Goal: Information Seeking & Learning: Learn about a topic

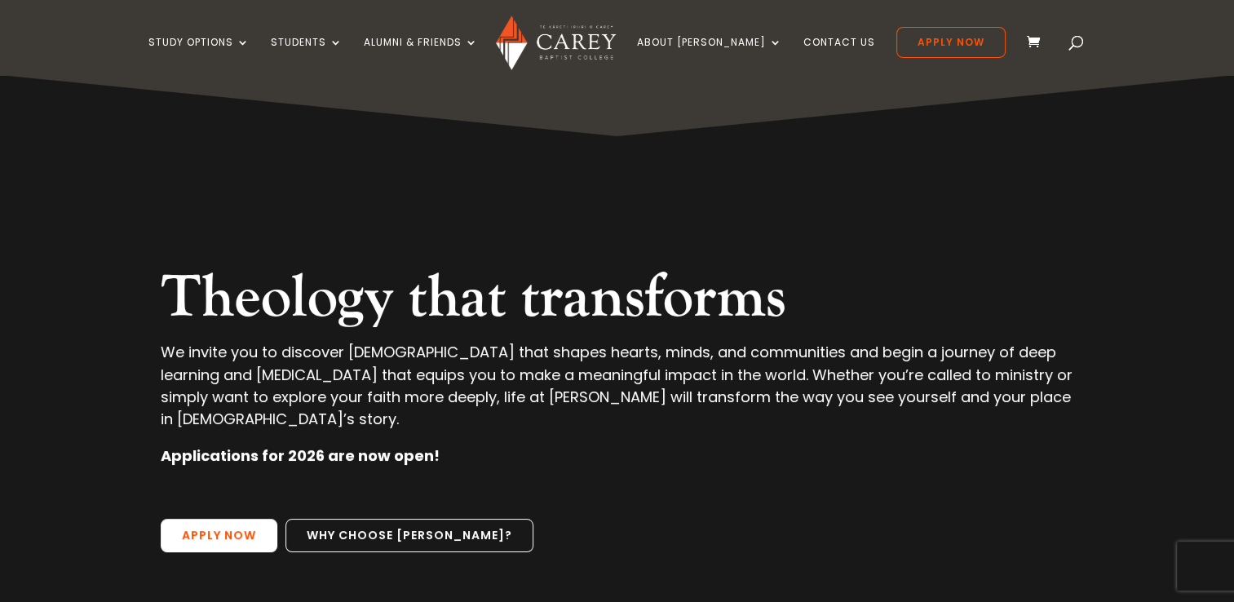
click at [254, 519] on link "Apply Now" at bounding box center [219, 536] width 117 height 34
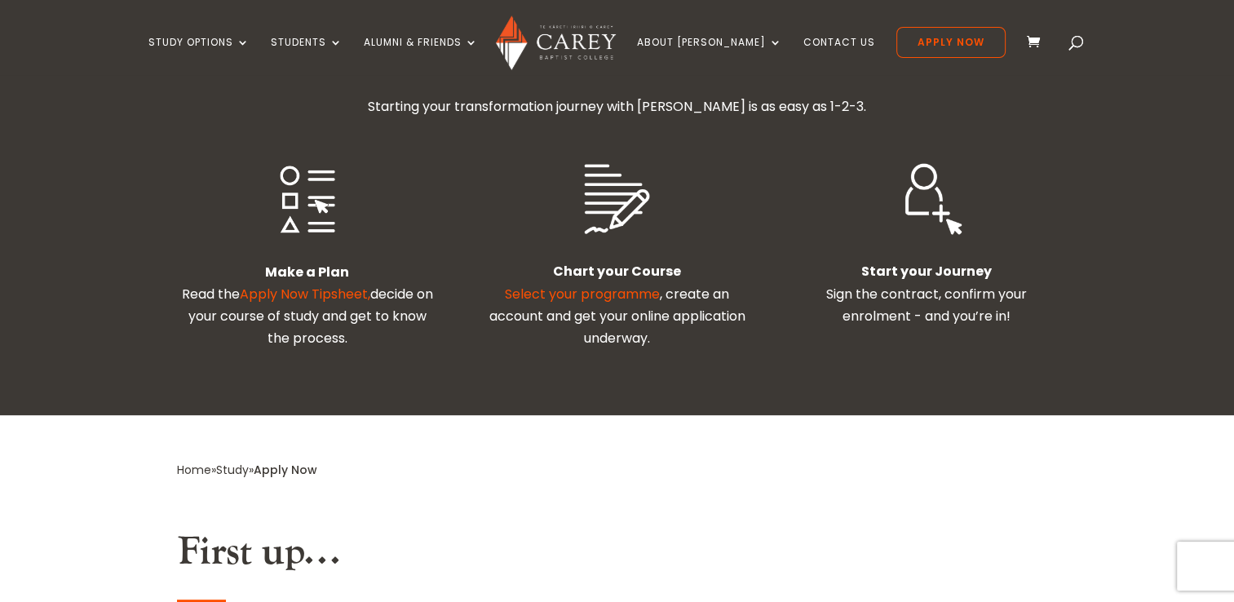
scroll to position [545, 0]
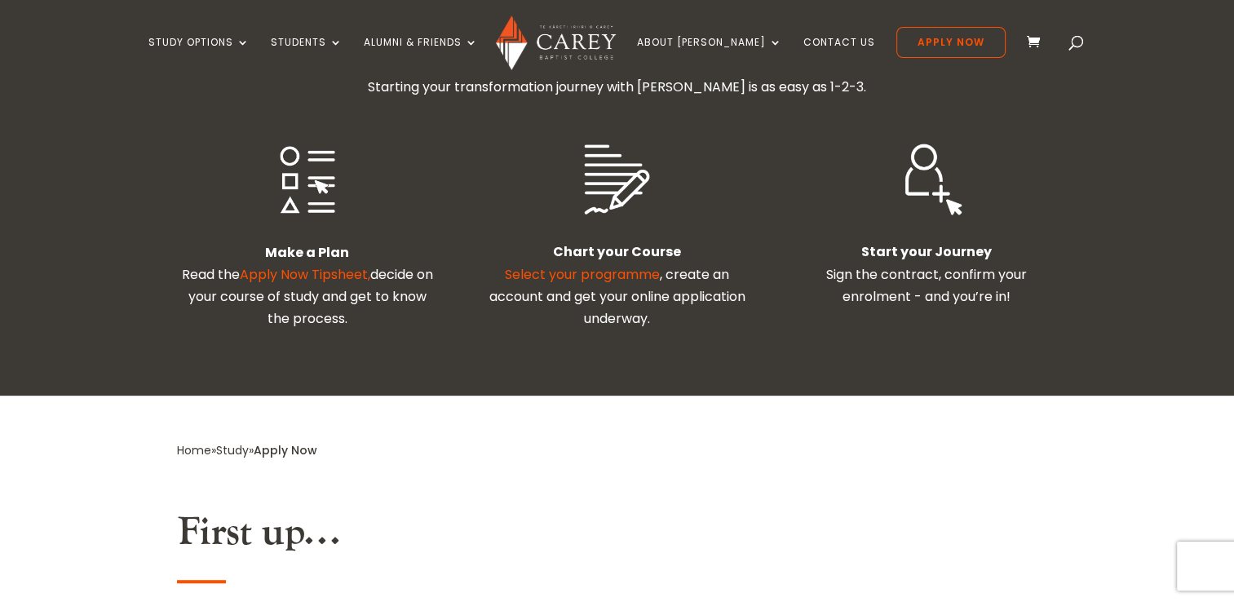
click at [534, 265] on link "Select your programme" at bounding box center [582, 274] width 155 height 19
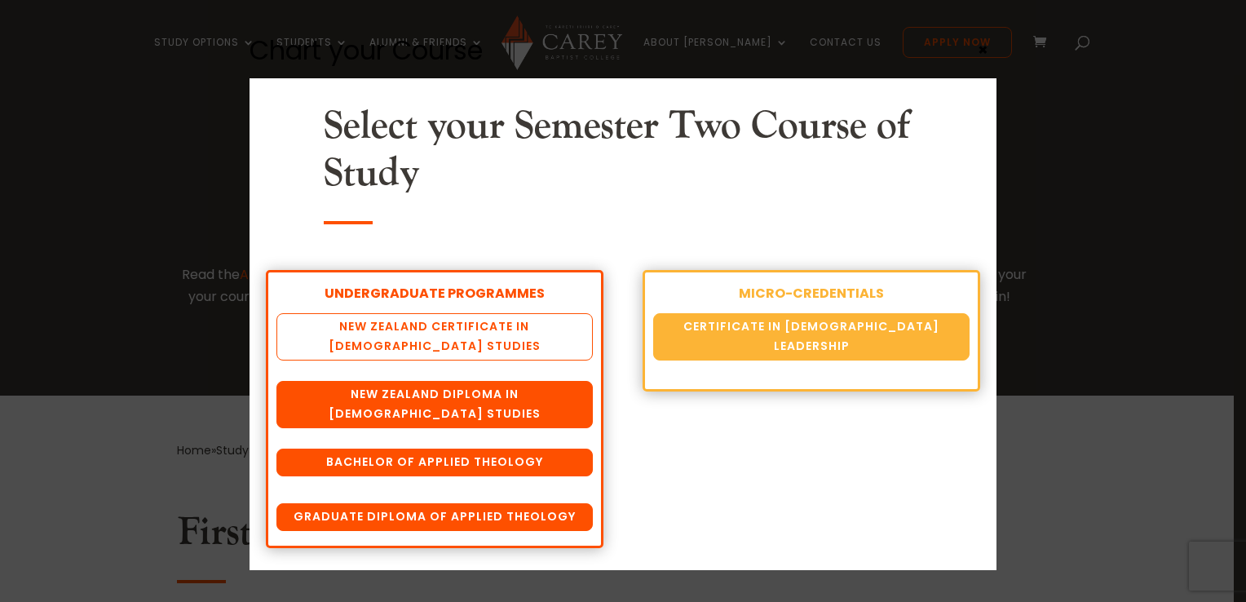
click at [379, 334] on link "New Zealand Certificate in [DEMOGRAPHIC_DATA] Studies" at bounding box center [434, 336] width 316 height 47
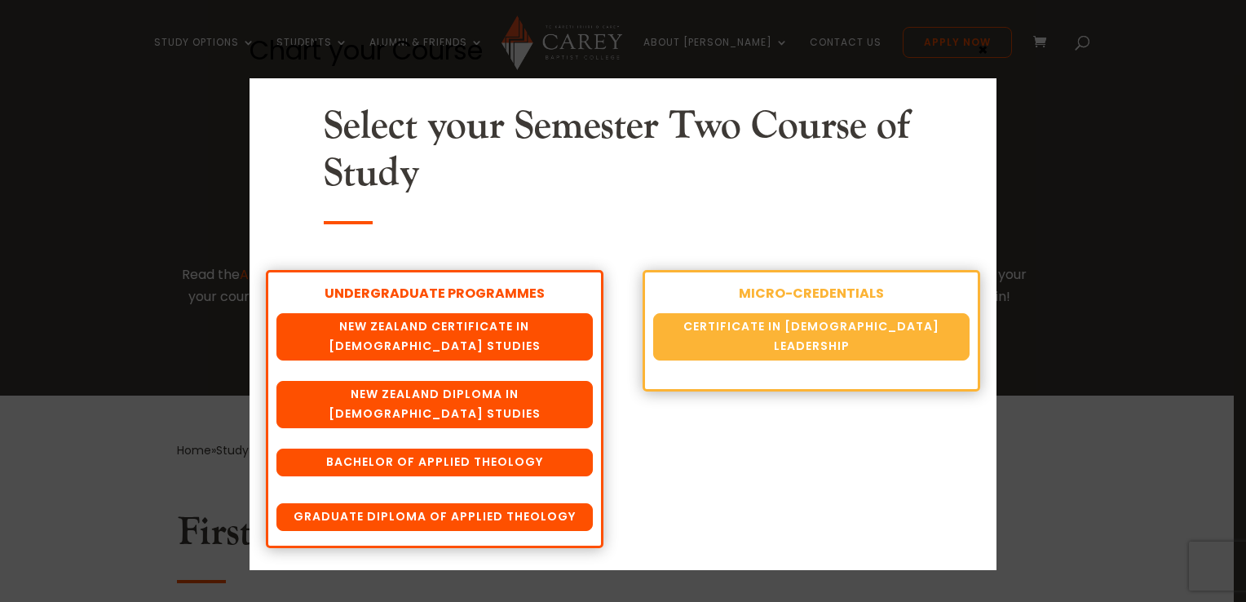
click at [144, 223] on div "Chart your Course Select your Semester Two Course of Study UNDERGRADUATE PROGRA…" at bounding box center [623, 301] width 1246 height 602
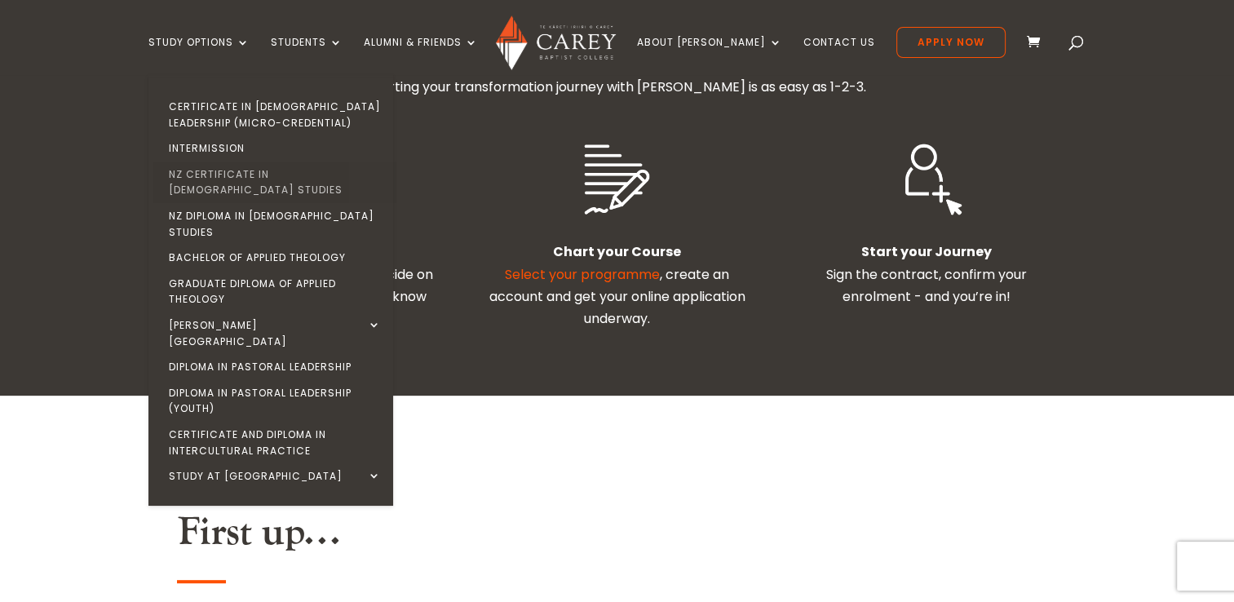
click at [259, 170] on link "NZ Certificate in [DEMOGRAPHIC_DATA] Studies" at bounding box center [274, 182] width 245 height 42
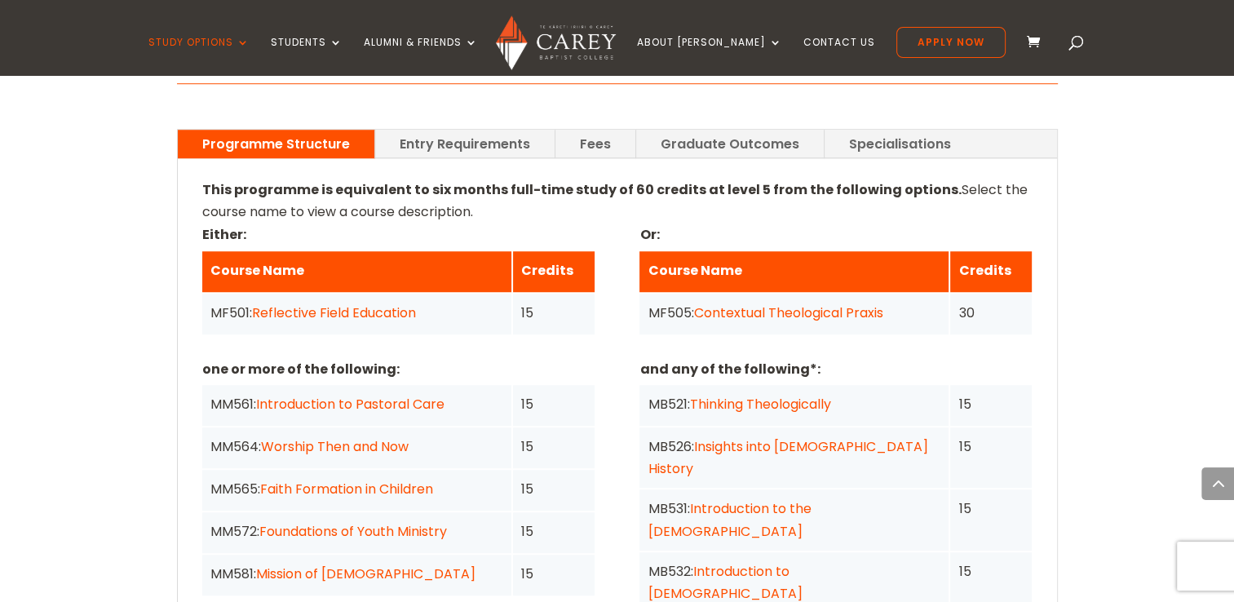
scroll to position [1220, 0]
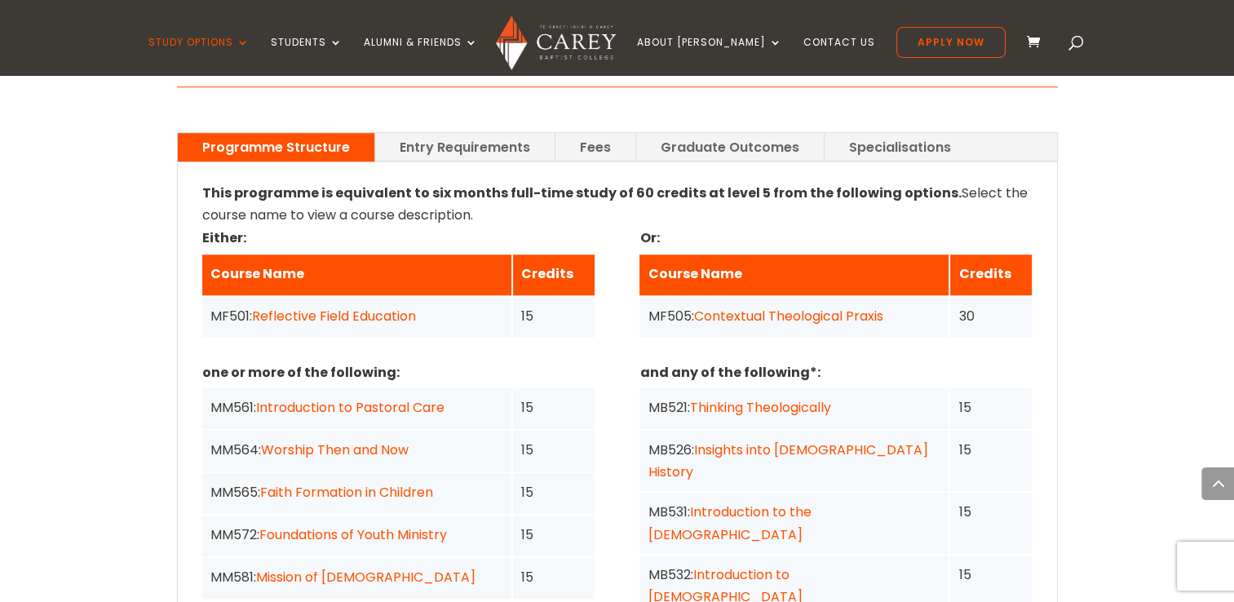
click at [131, 360] on div "Home » Study » NZ Certificate in Christian Studies Programme Outline This progr…" at bounding box center [617, 510] width 1234 height 2021
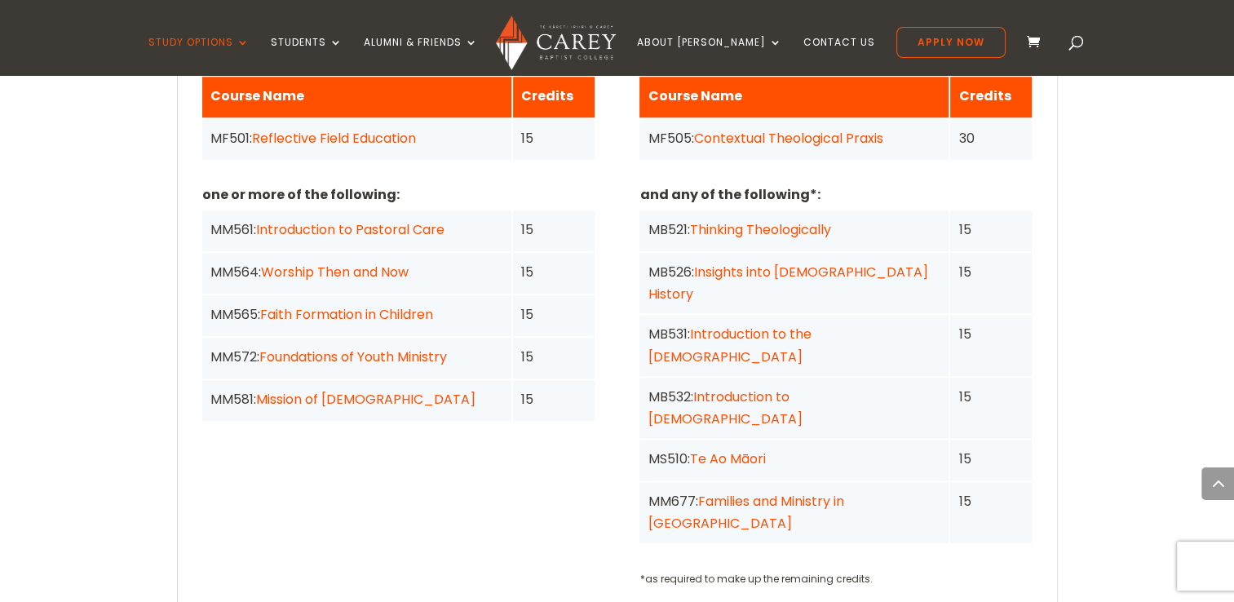
scroll to position [1395, 0]
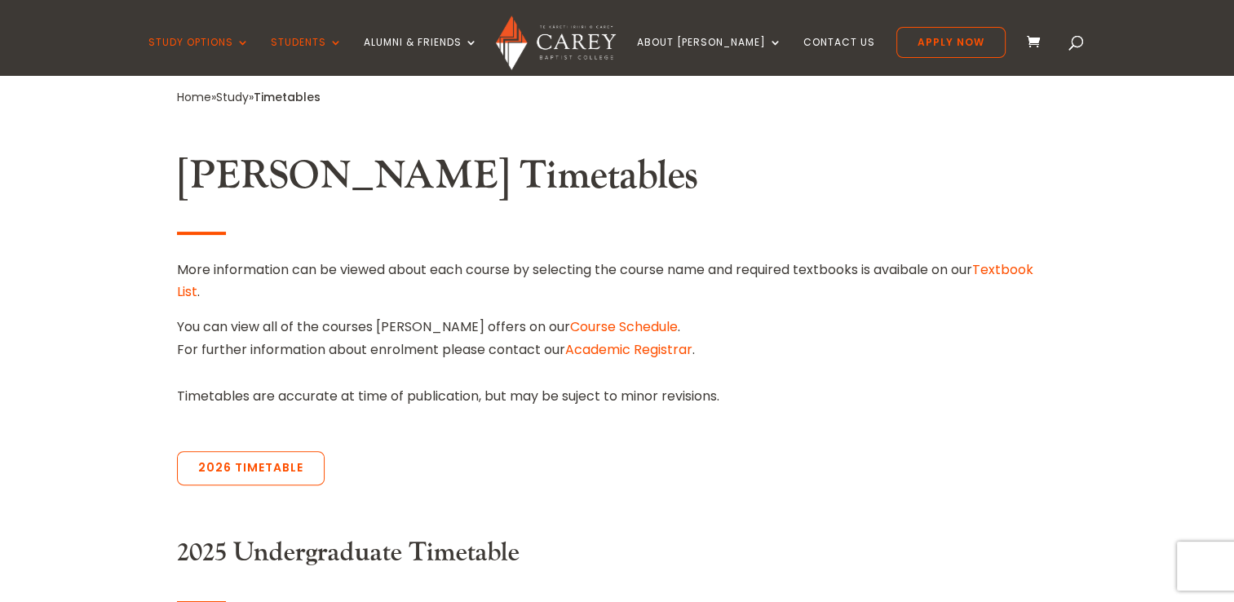
scroll to position [408, 0]
click at [205, 471] on link "2026 Timetable" at bounding box center [251, 468] width 148 height 34
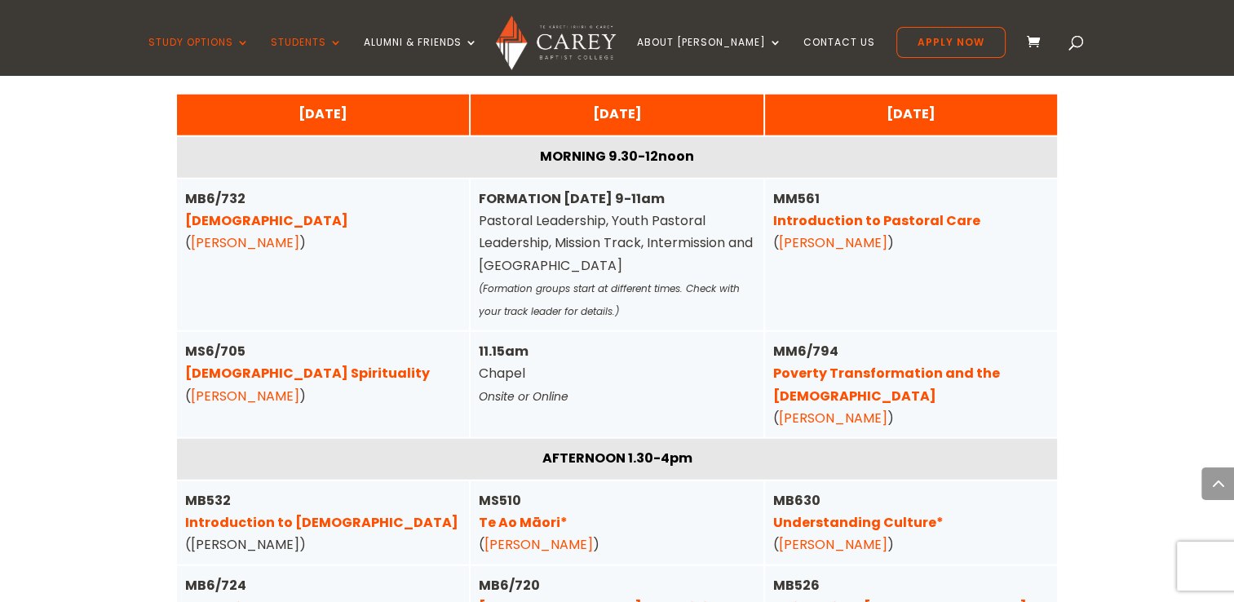
scroll to position [4163, 0]
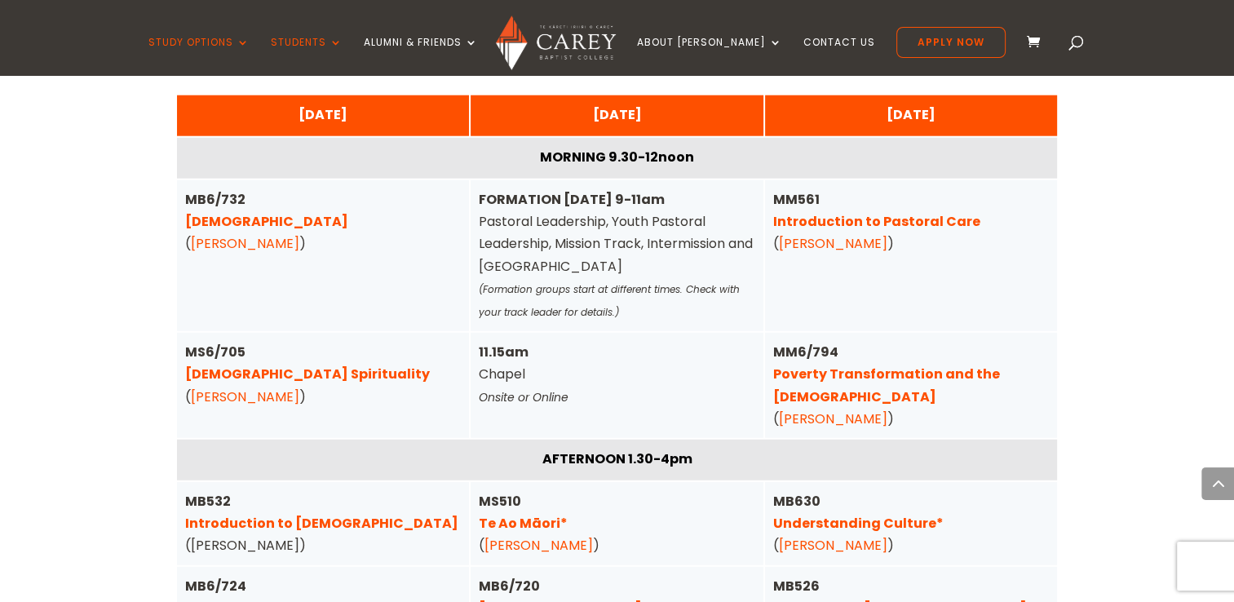
click at [125, 364] on div "Home » Study » Timetables Carey Timetables More information can be viewed about…" at bounding box center [617, 65] width 1234 height 7557
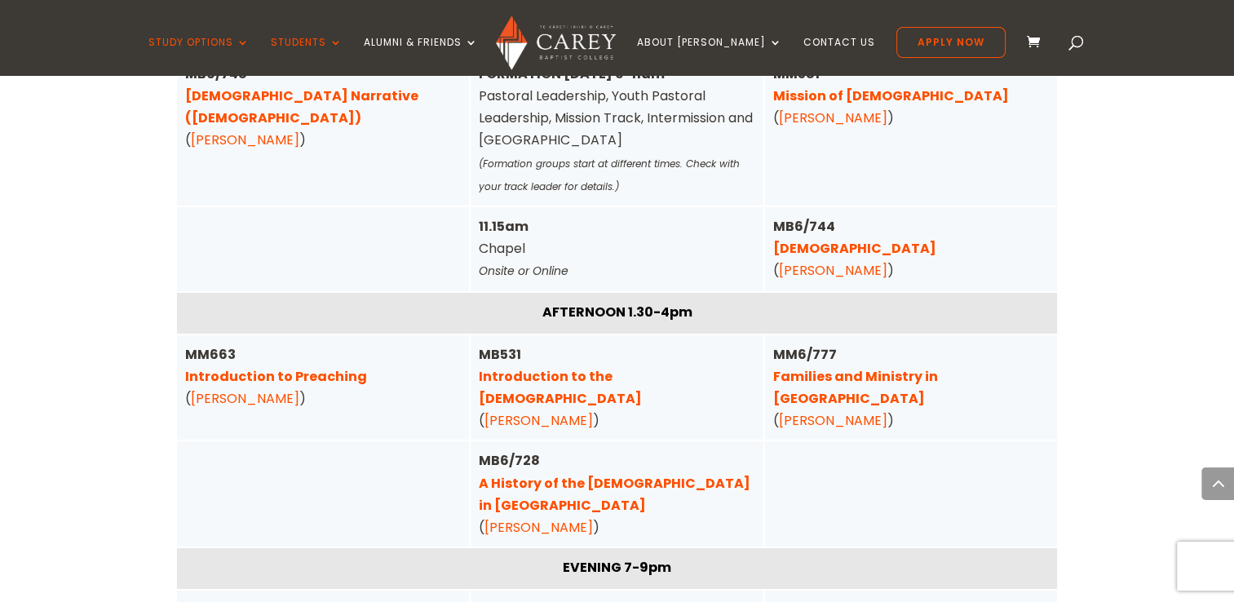
scroll to position [5802, 0]
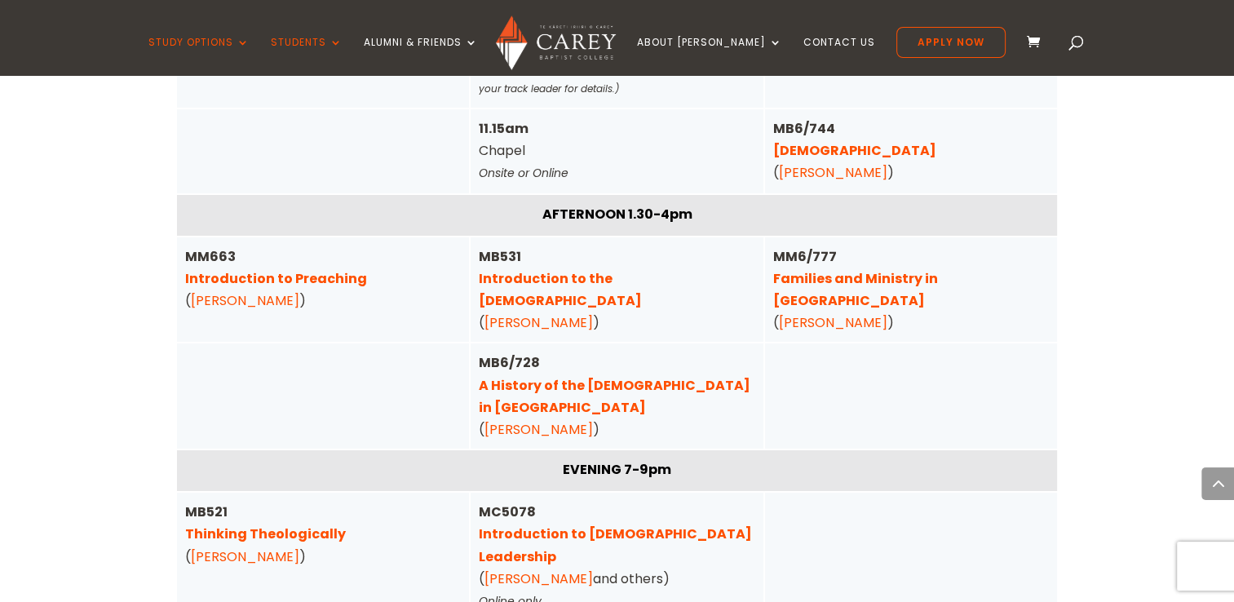
click at [205, 524] on link "Thinking Theologically" at bounding box center [265, 533] width 161 height 19
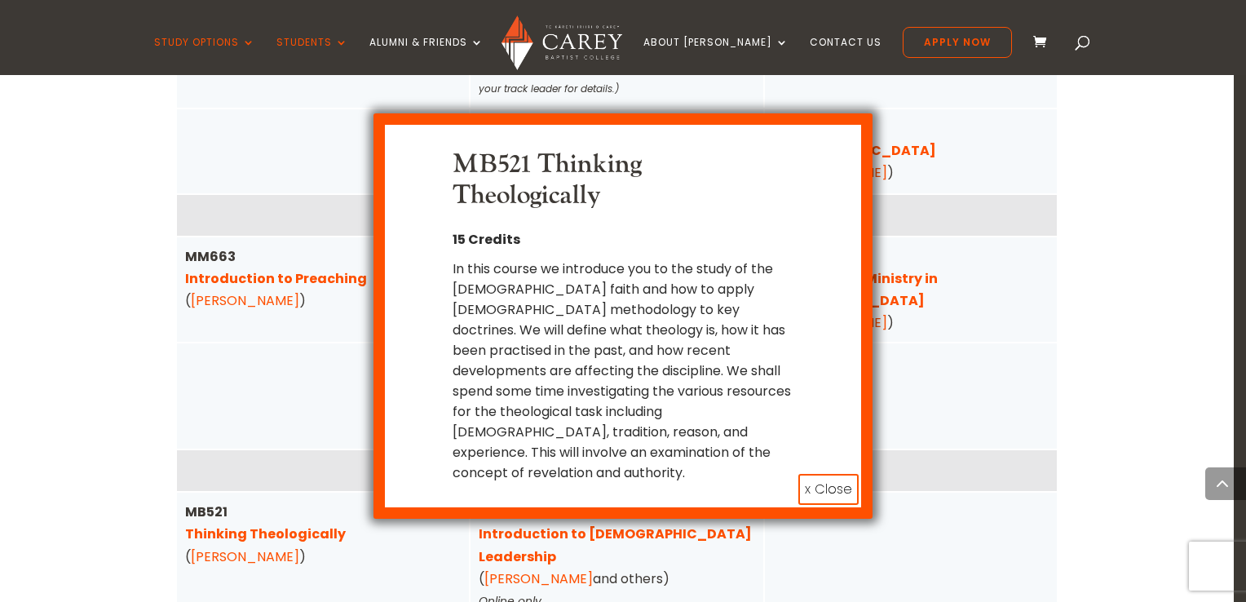
click at [808, 474] on button "x Close" at bounding box center [828, 489] width 60 height 31
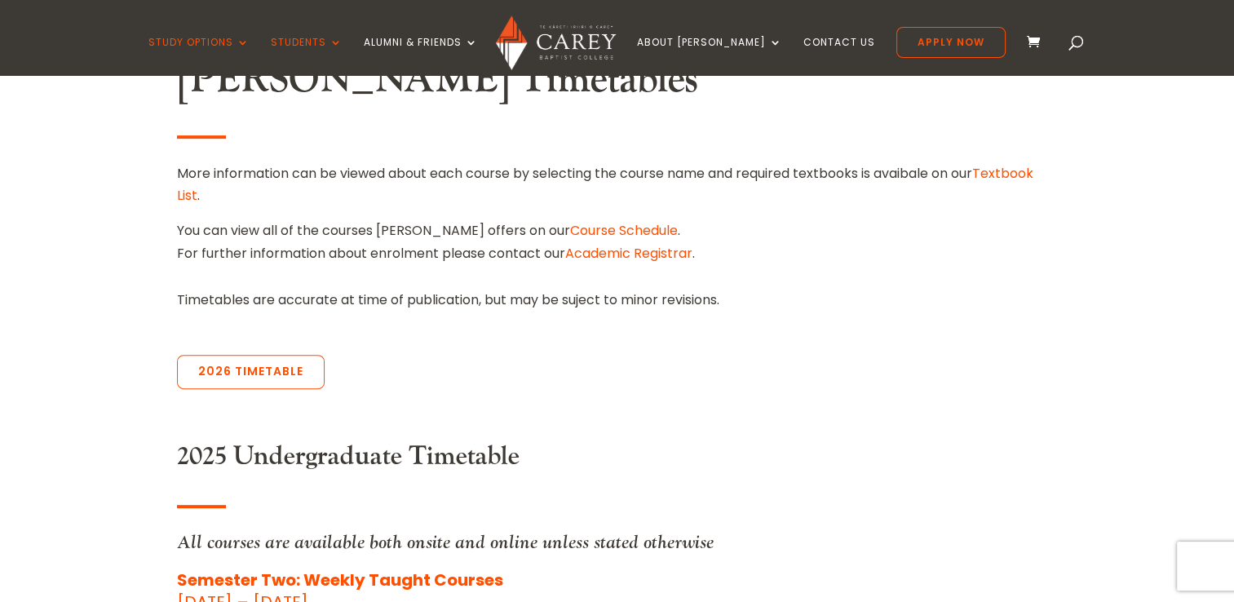
scroll to position [448, 0]
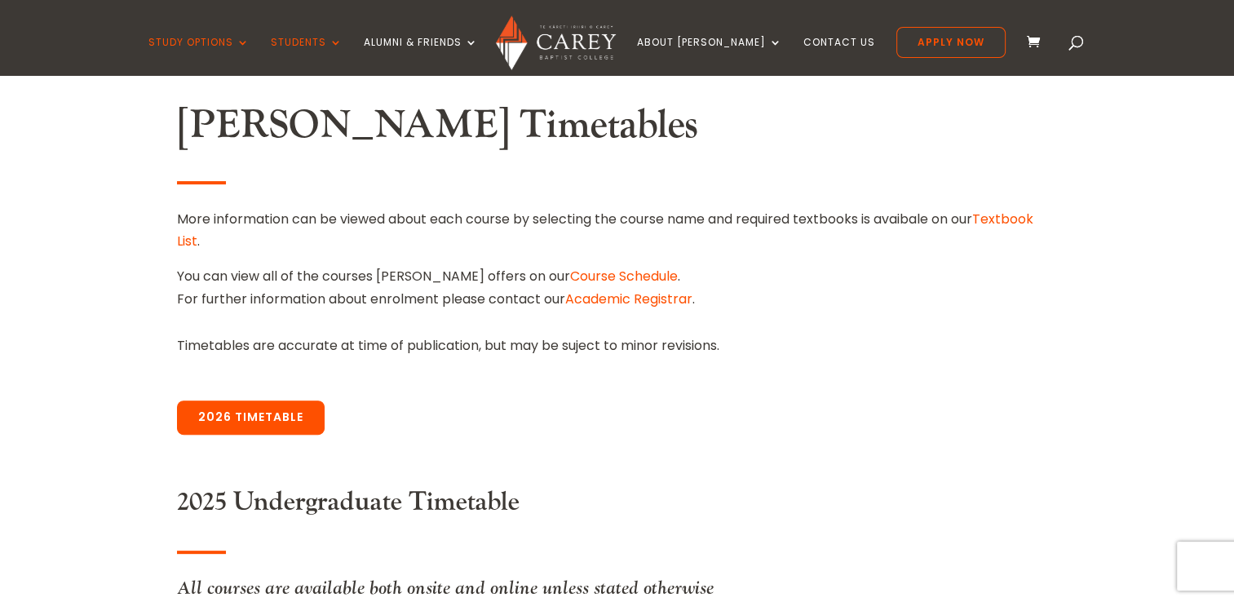
click at [205, 419] on link "2026 Timetable" at bounding box center [251, 417] width 148 height 34
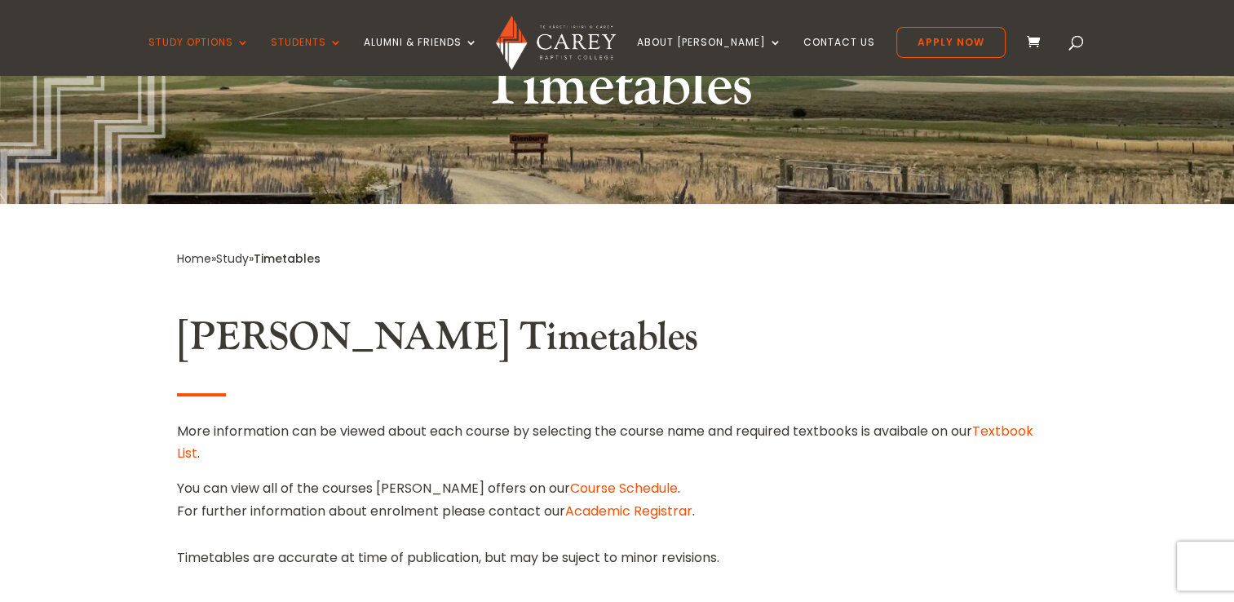
scroll to position [236, 0]
click at [570, 484] on link "Course Schedule" at bounding box center [624, 488] width 108 height 19
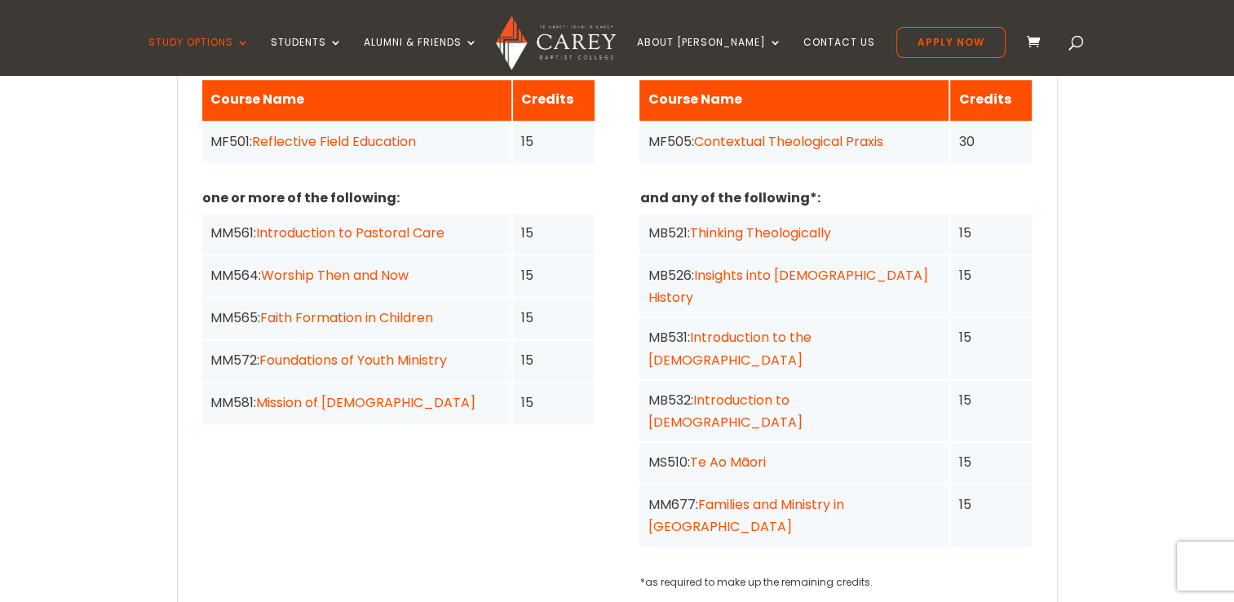
scroll to position [1395, 0]
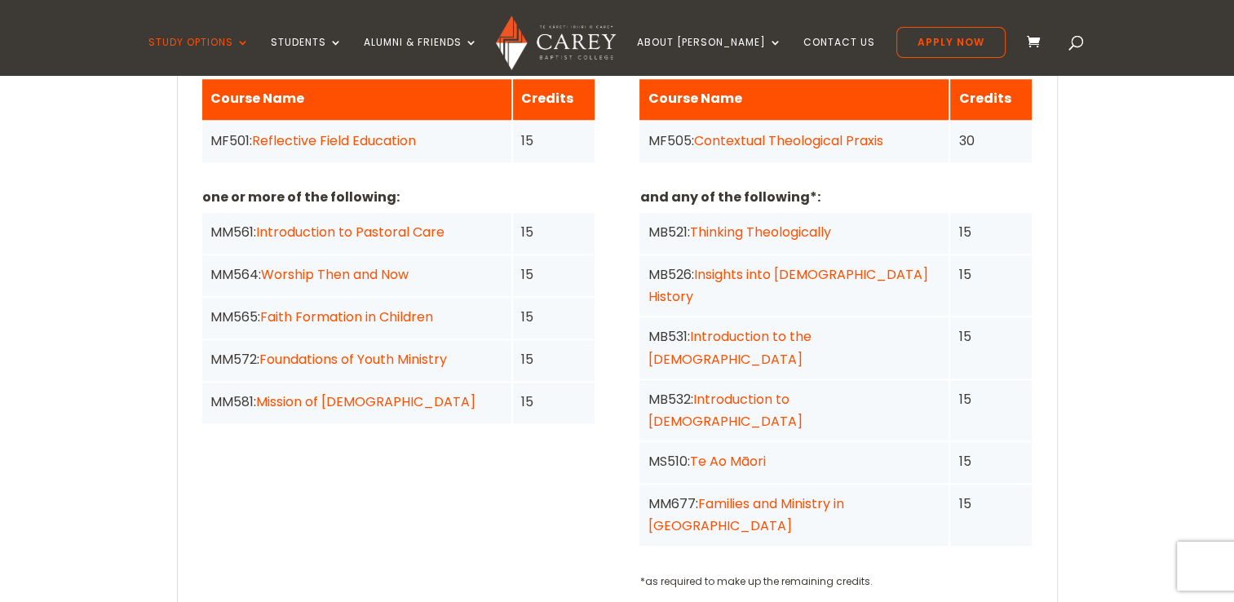
click at [131, 292] on div "Home » Study » NZ Certificate in Christian Studies Programme Outline This progr…" at bounding box center [617, 335] width 1234 height 2021
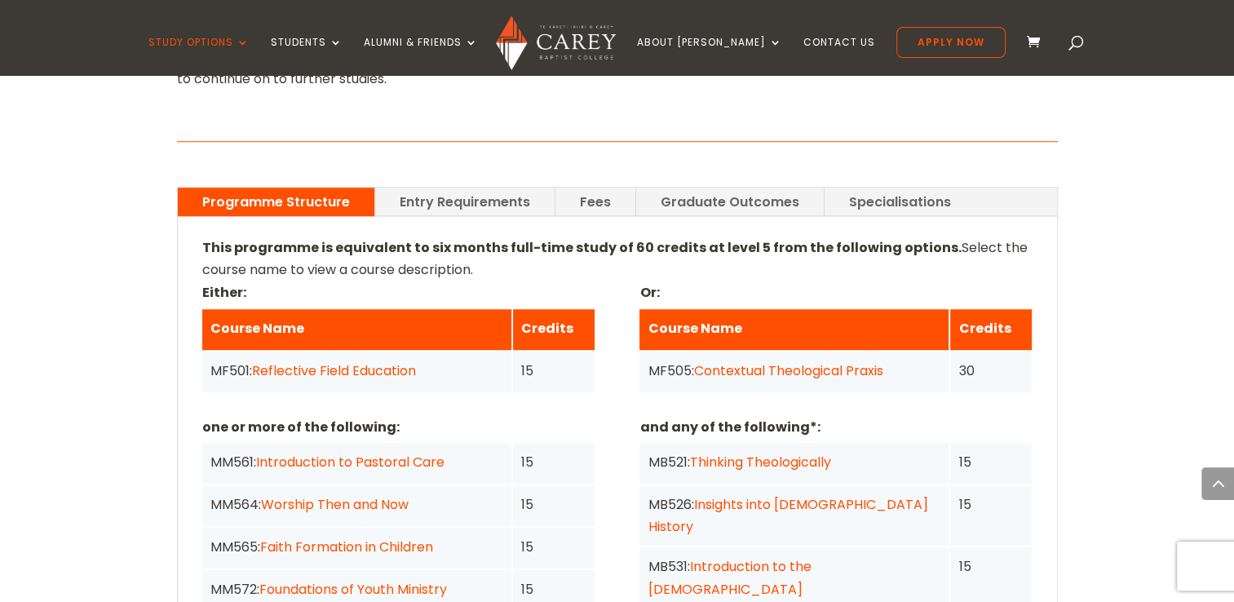
scroll to position [1164, 0]
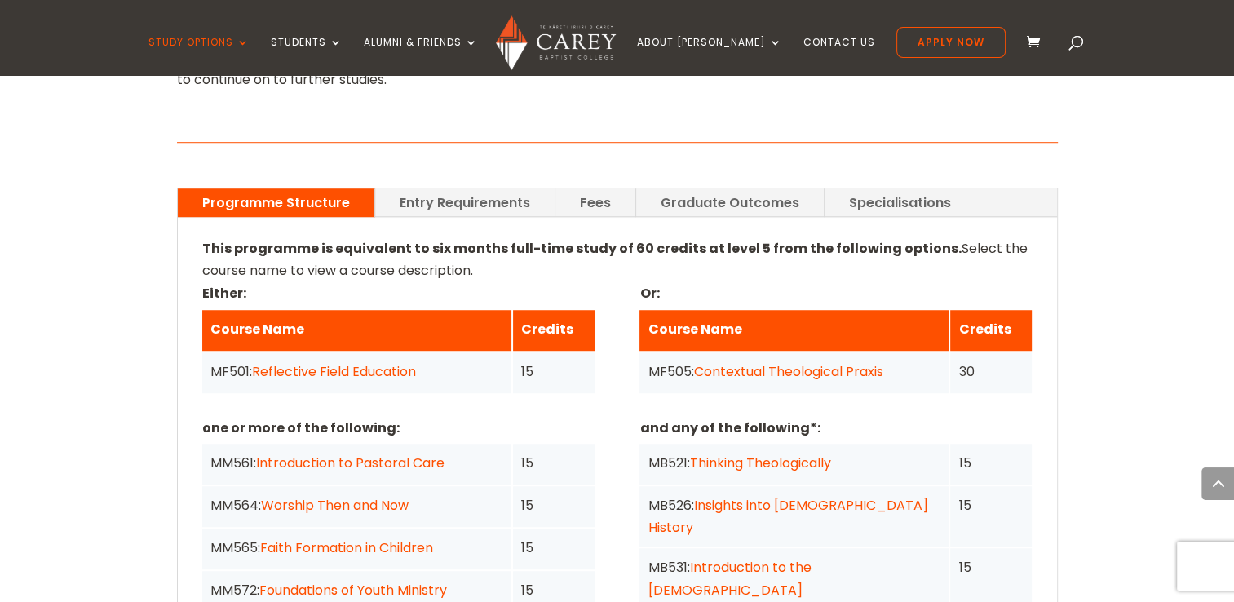
click at [142, 331] on div "Home » Study » NZ Certificate in Christian Studies Programme Outline This progr…" at bounding box center [617, 566] width 1234 height 2021
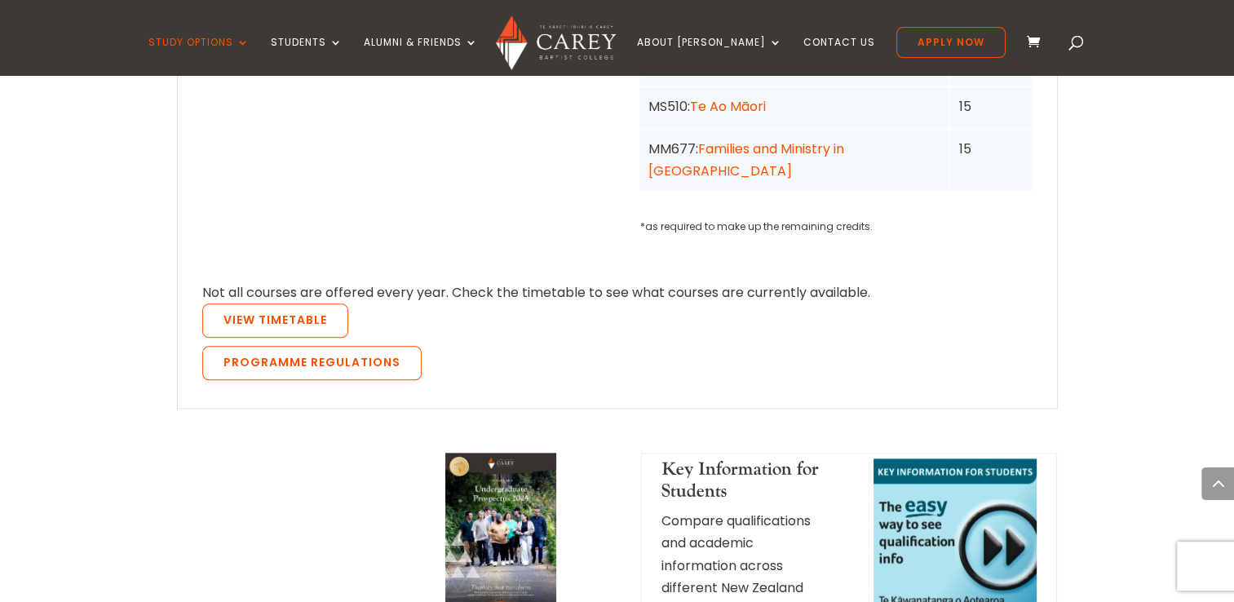
scroll to position [1768, 0]
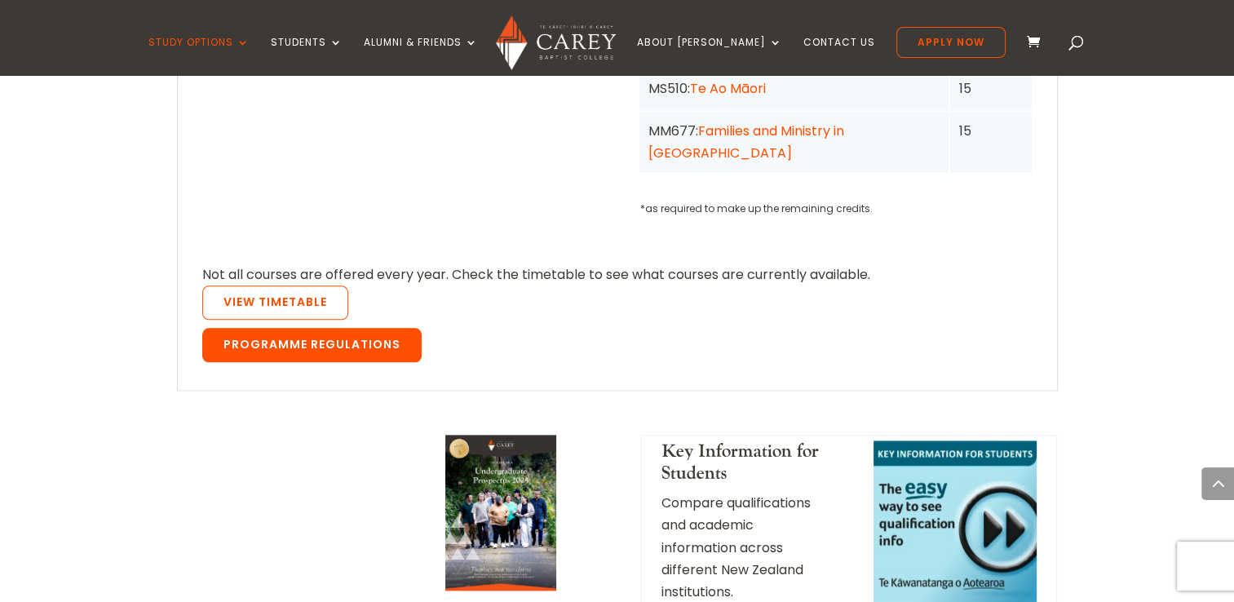
click at [253, 328] on link "Programme Regulations" at bounding box center [311, 345] width 219 height 34
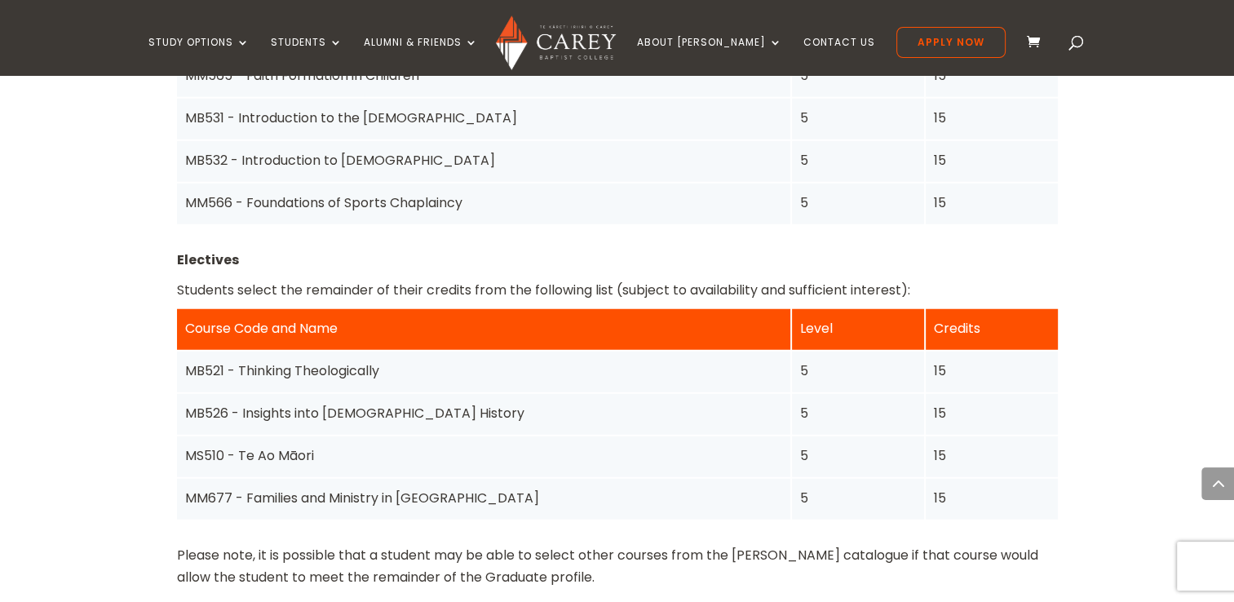
scroll to position [4283, 0]
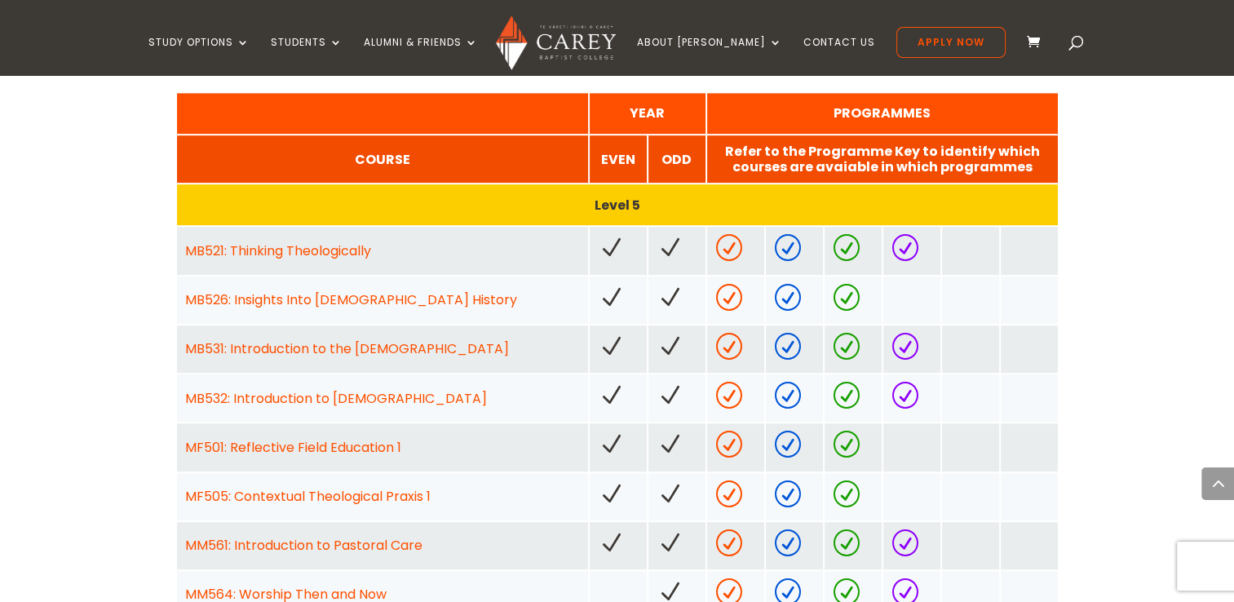
scroll to position [838, 0]
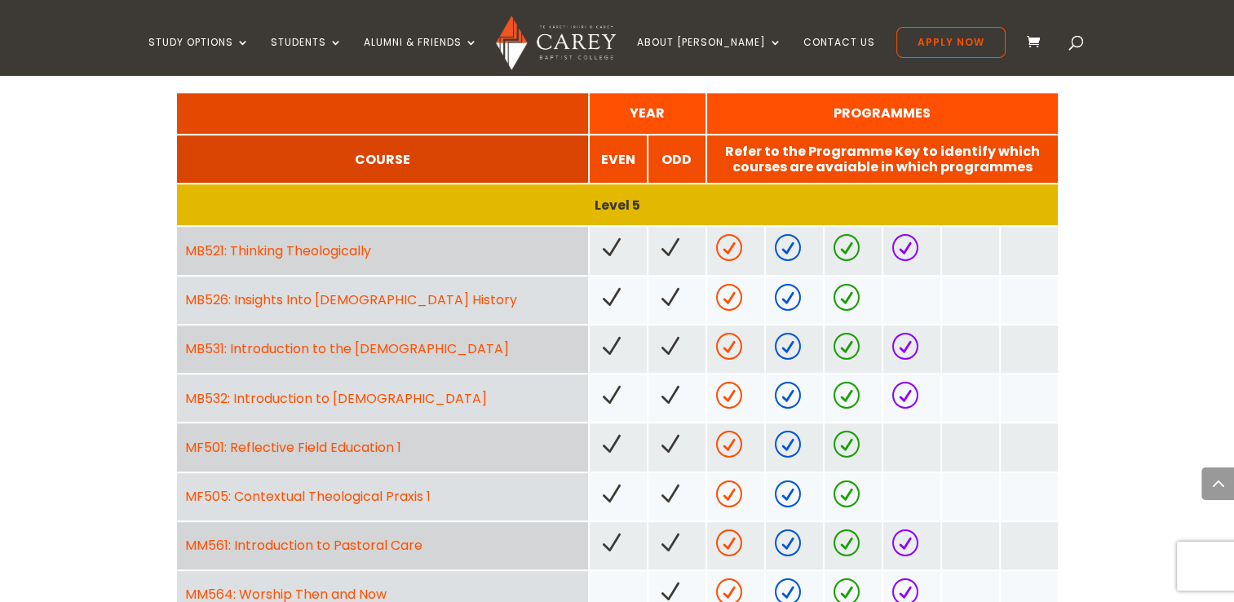
click at [267, 395] on link "MB532: Introduction to the New Testament" at bounding box center [336, 398] width 302 height 19
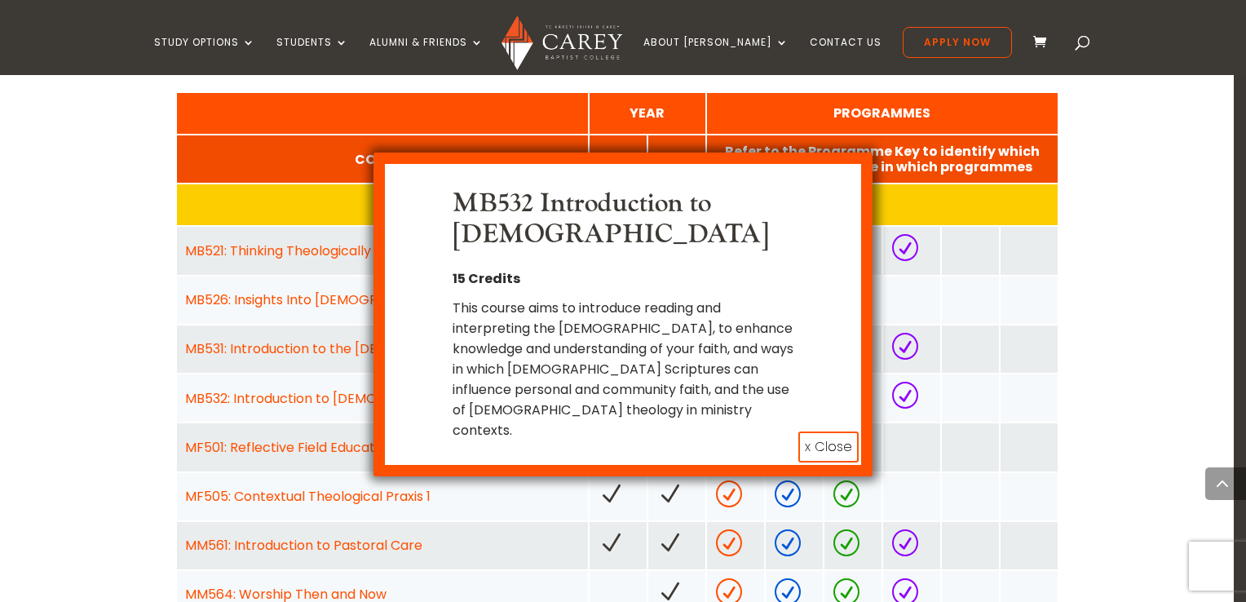
click at [125, 396] on div "MB532 Introduction to the New Testament 15 Credits This course aims to introduc…" at bounding box center [623, 301] width 1246 height 602
click at [810, 431] on button "x Close" at bounding box center [828, 446] width 60 height 31
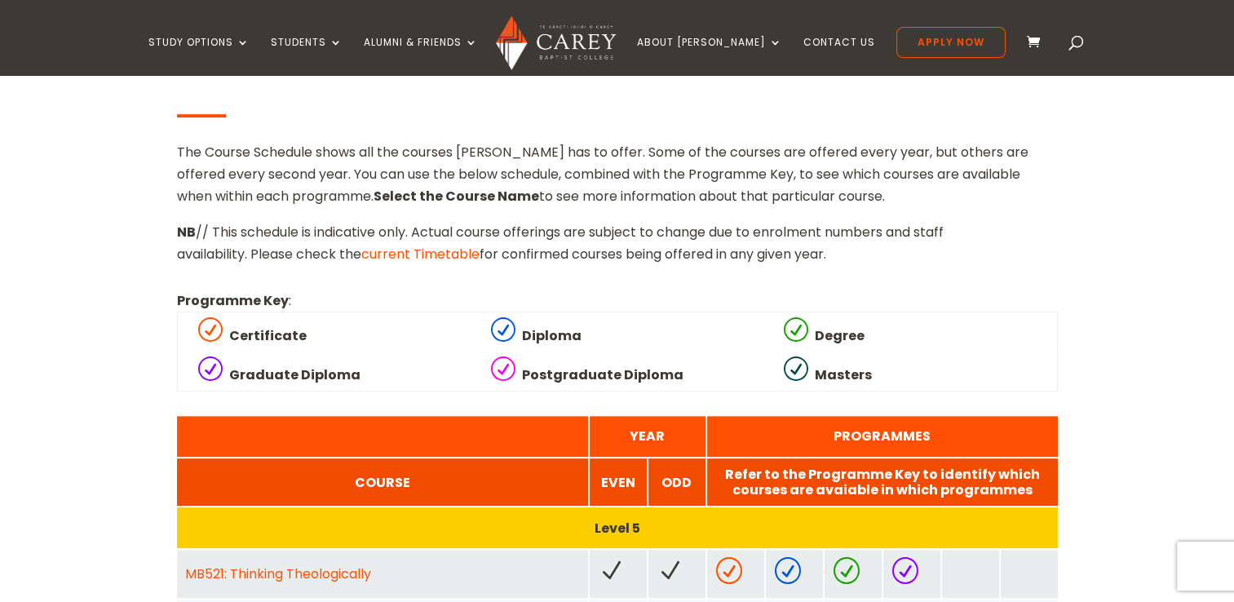
scroll to position [515, 0]
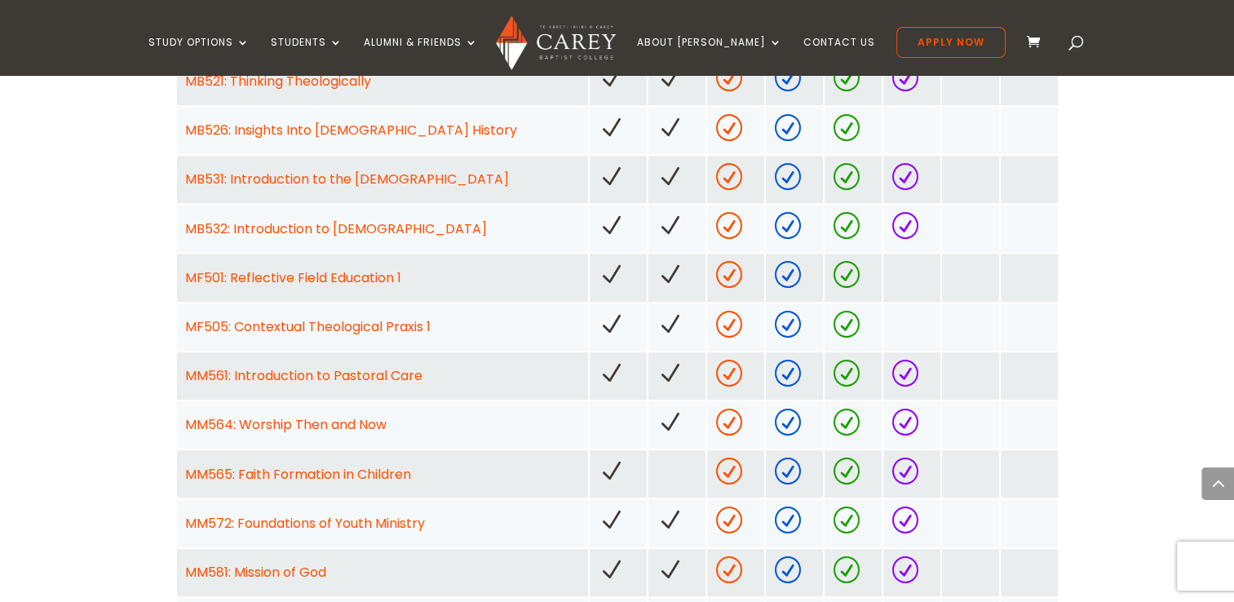
scroll to position [1011, 0]
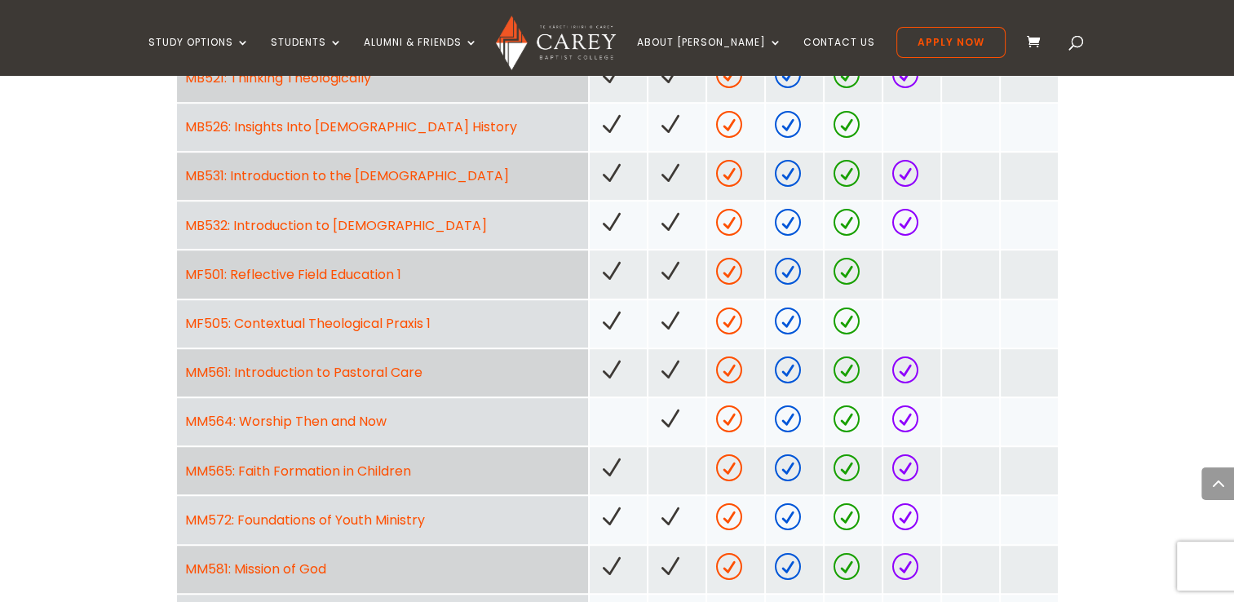
click at [290, 269] on link "MF501: Reflective Field Education 1" at bounding box center [293, 274] width 216 height 19
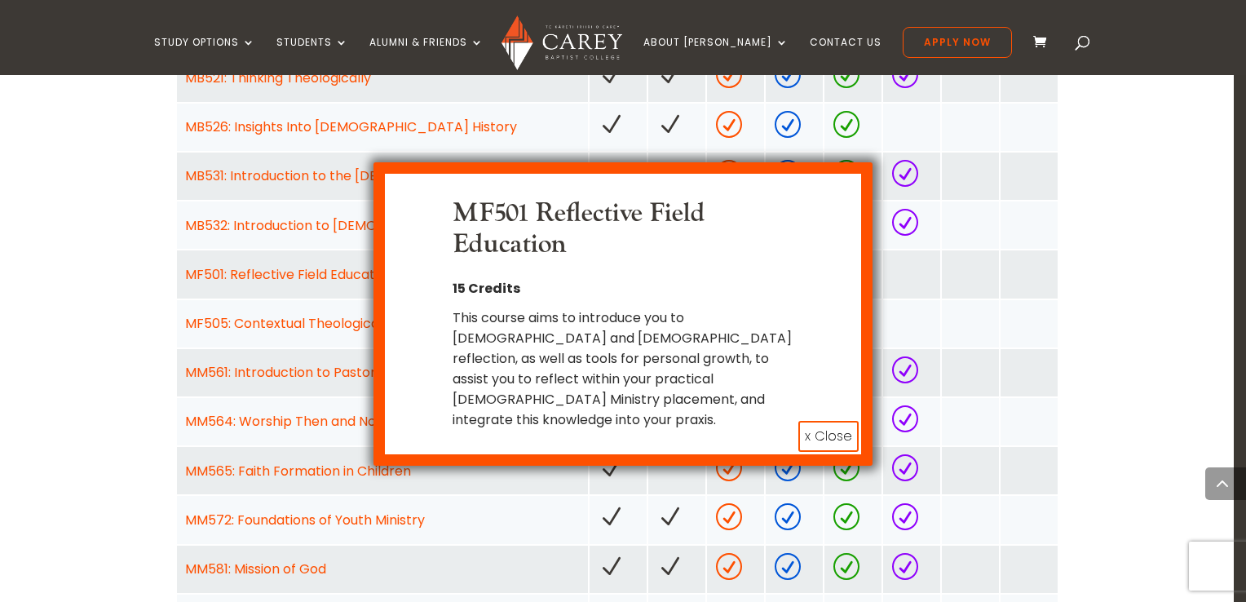
click at [799, 422] on button "x Close" at bounding box center [828, 436] width 60 height 31
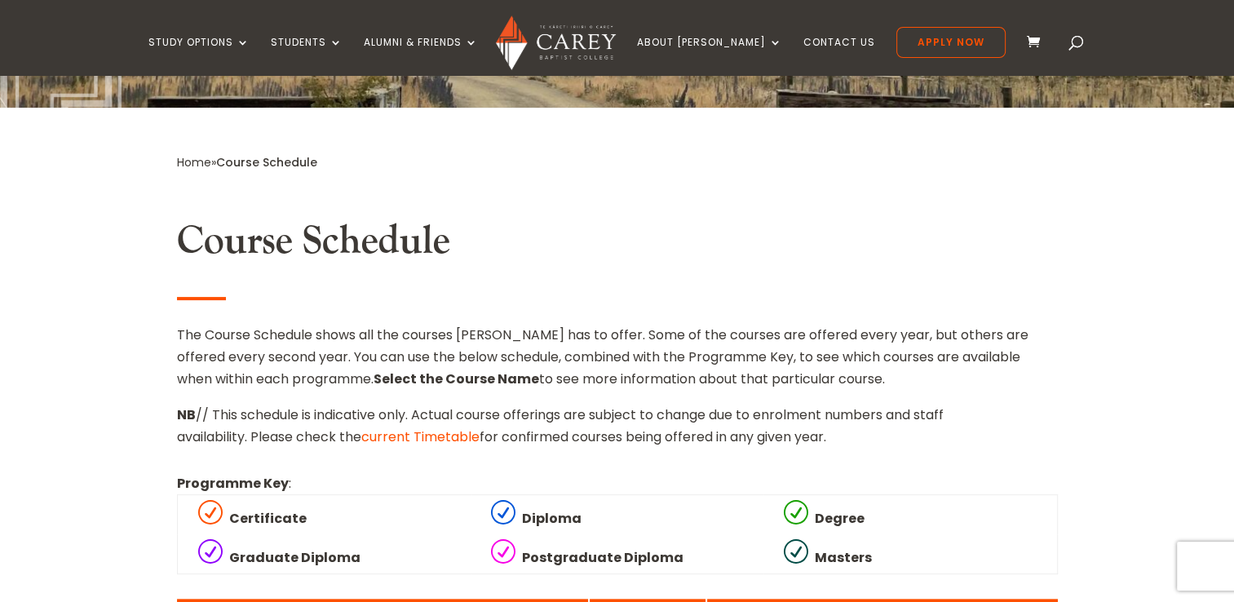
scroll to position [0, 0]
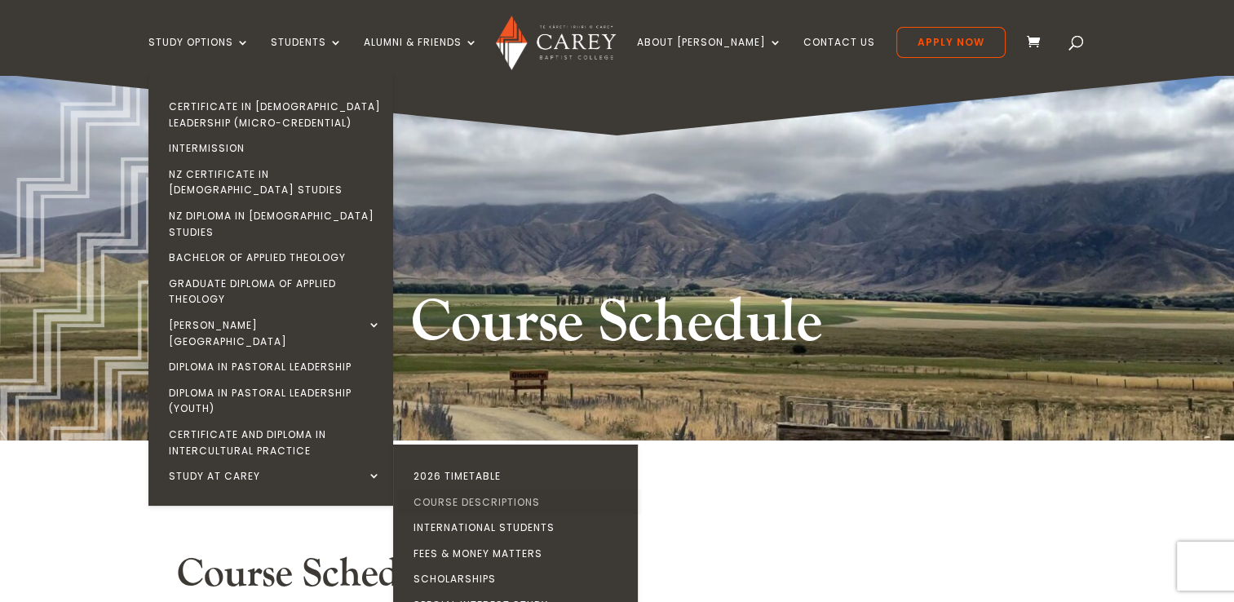
click at [479, 489] on link "Course Descriptions" at bounding box center [519, 502] width 245 height 26
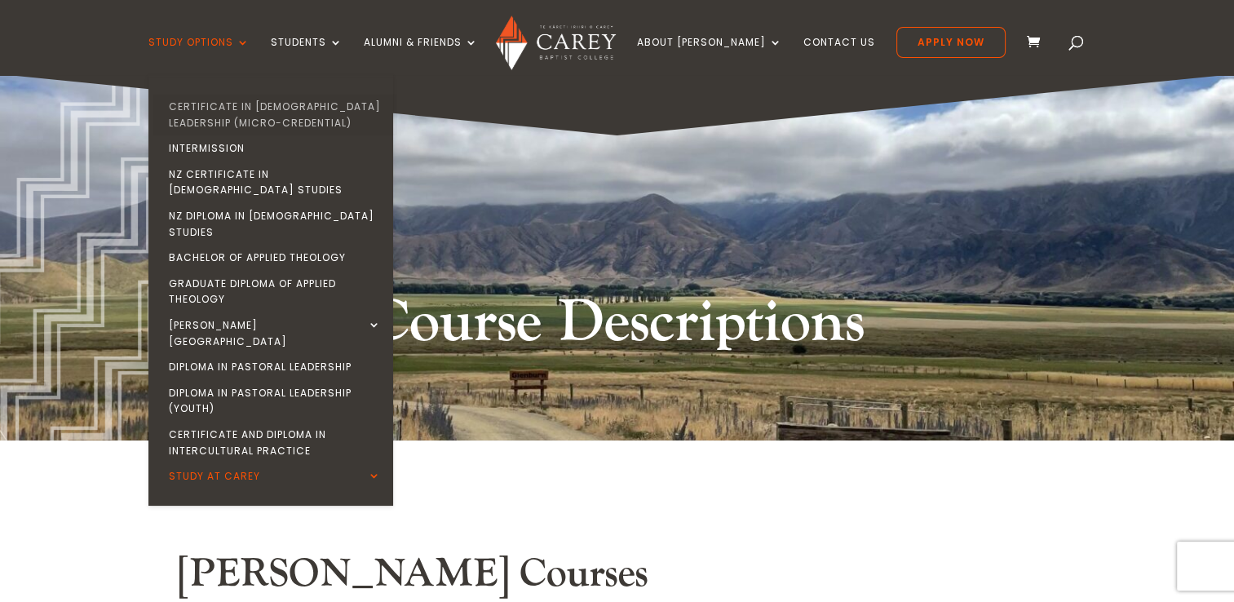
click at [302, 122] on link "Certificate in [DEMOGRAPHIC_DATA] Leadership (Micro-credential)" at bounding box center [274, 115] width 245 height 42
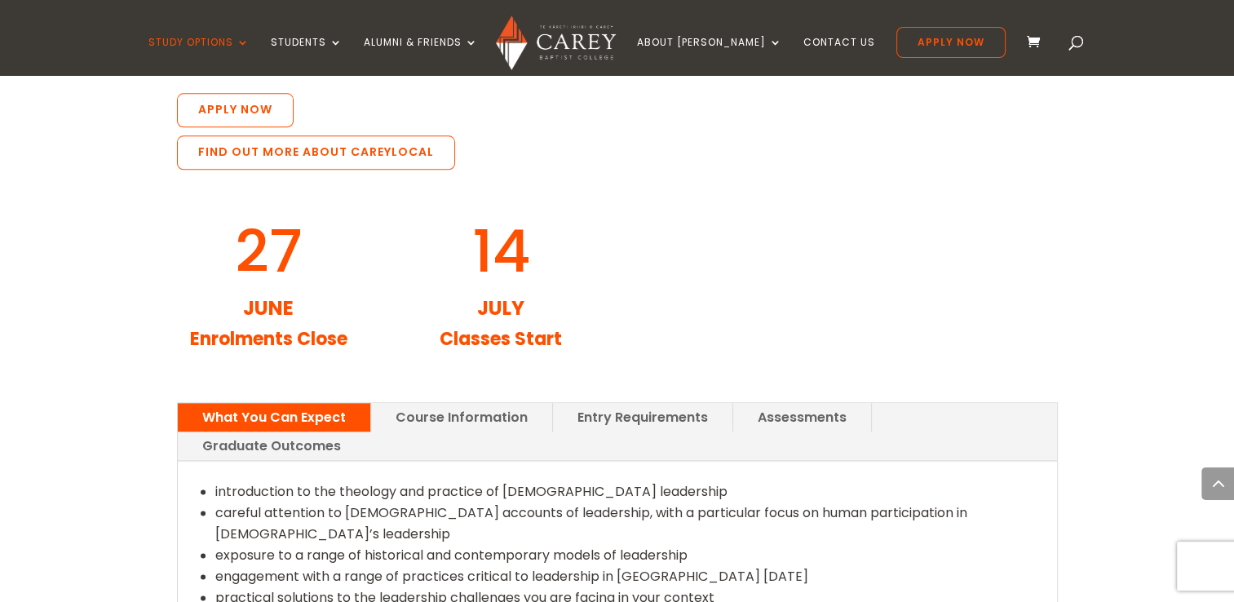
scroll to position [1813, 0]
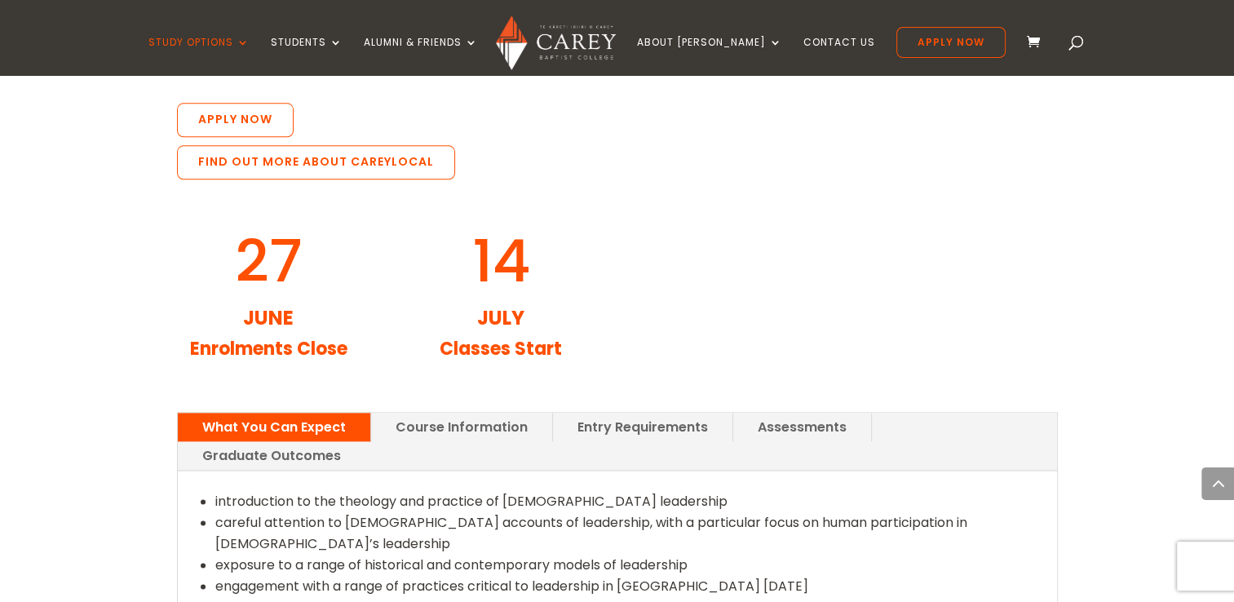
click at [483, 413] on link "Course Information" at bounding box center [461, 427] width 181 height 29
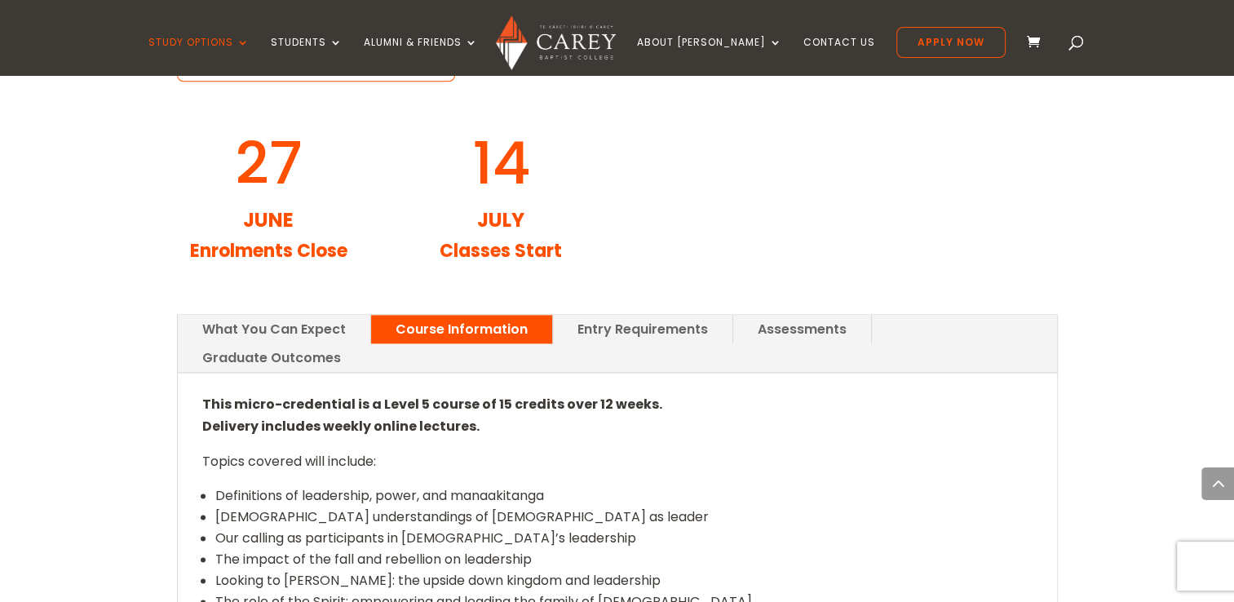
scroll to position [1913, 0]
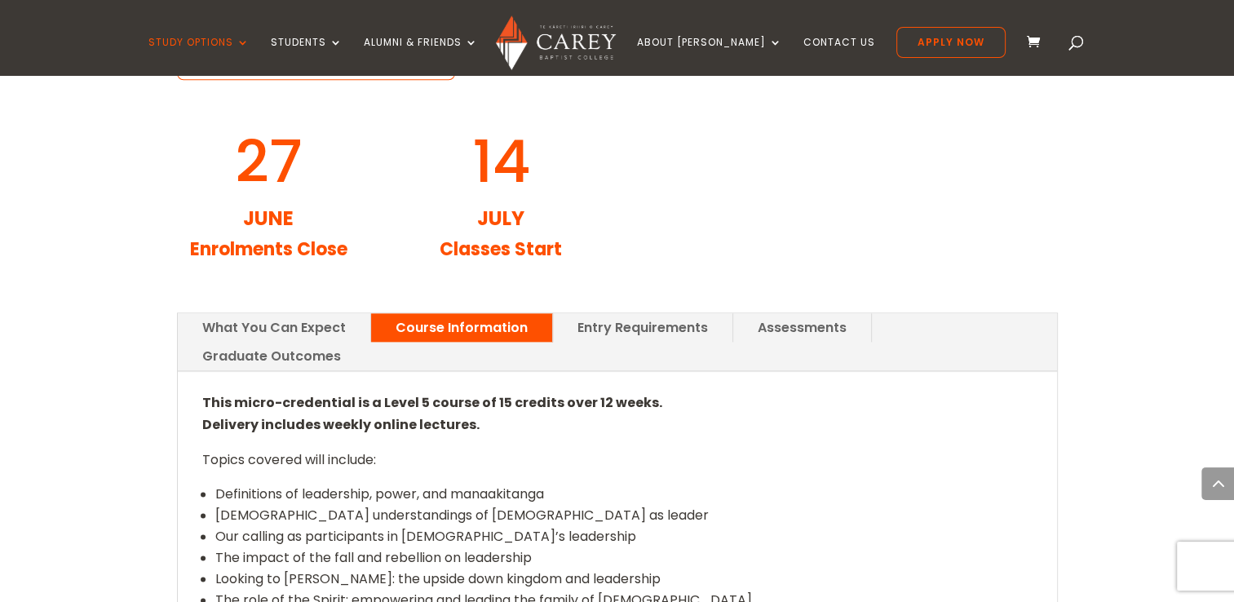
click at [656, 313] on link "Entry Requirements" at bounding box center [642, 327] width 179 height 29
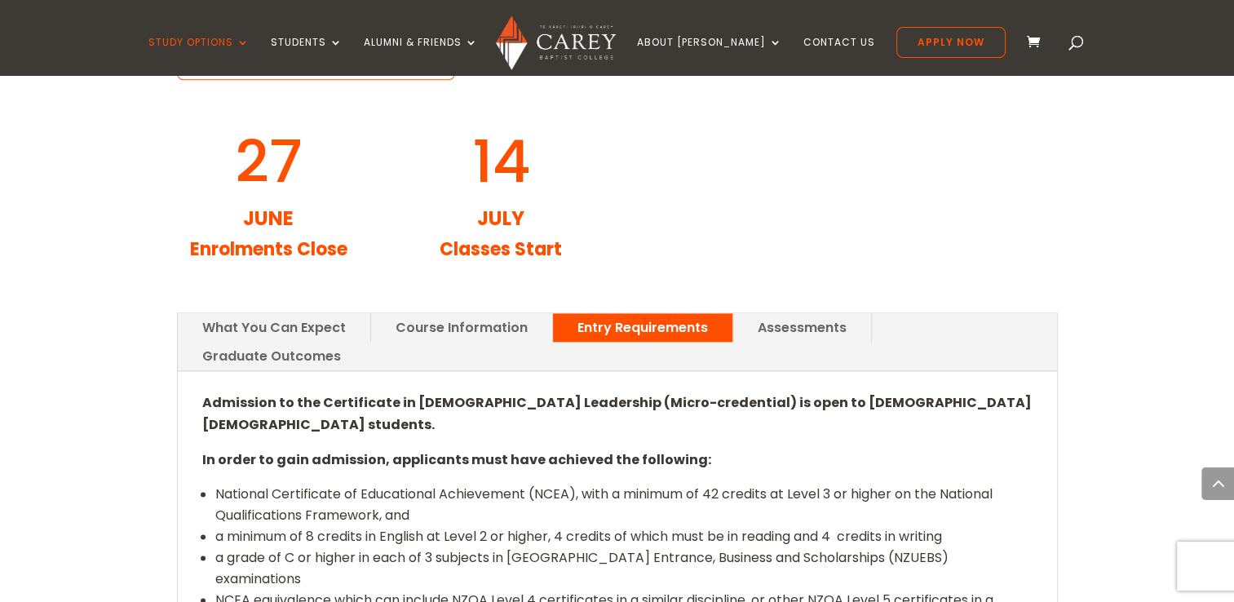
click at [760, 313] on link "Assessments" at bounding box center [802, 327] width 138 height 29
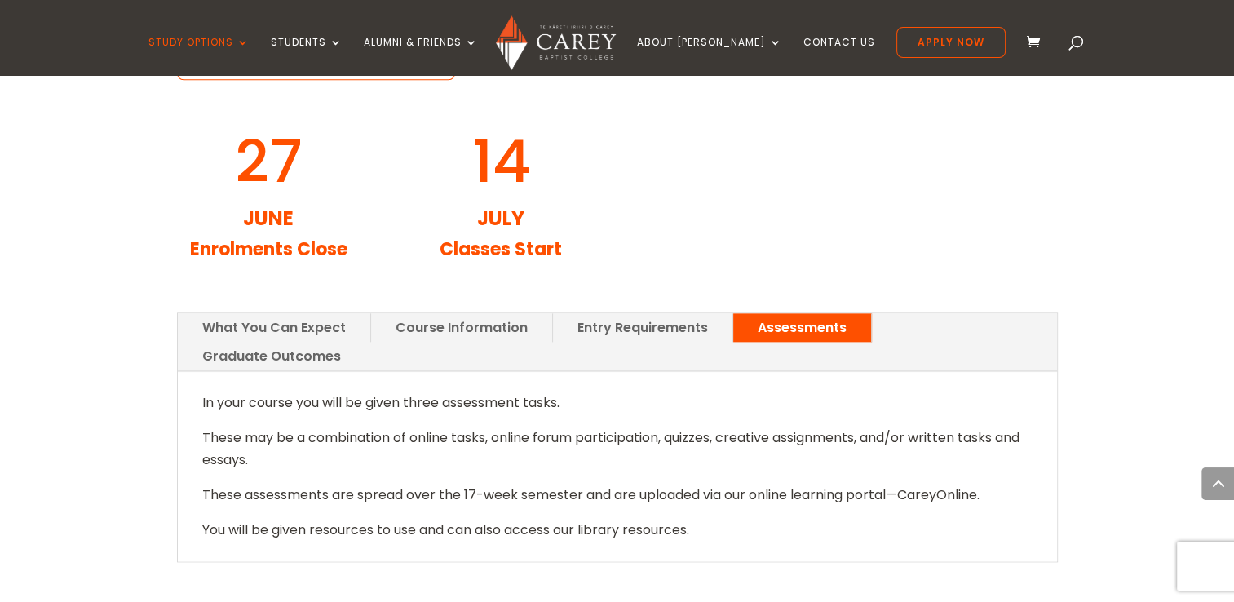
click at [365, 342] on link "Graduate Outcomes" at bounding box center [272, 356] width 188 height 29
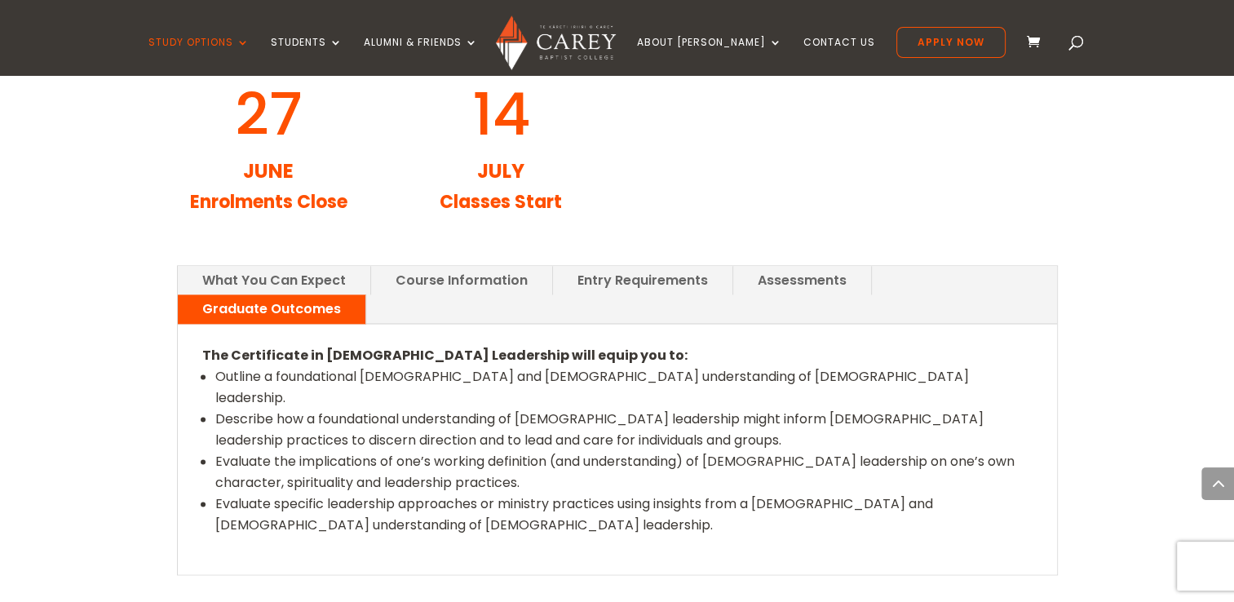
scroll to position [1885, 0]
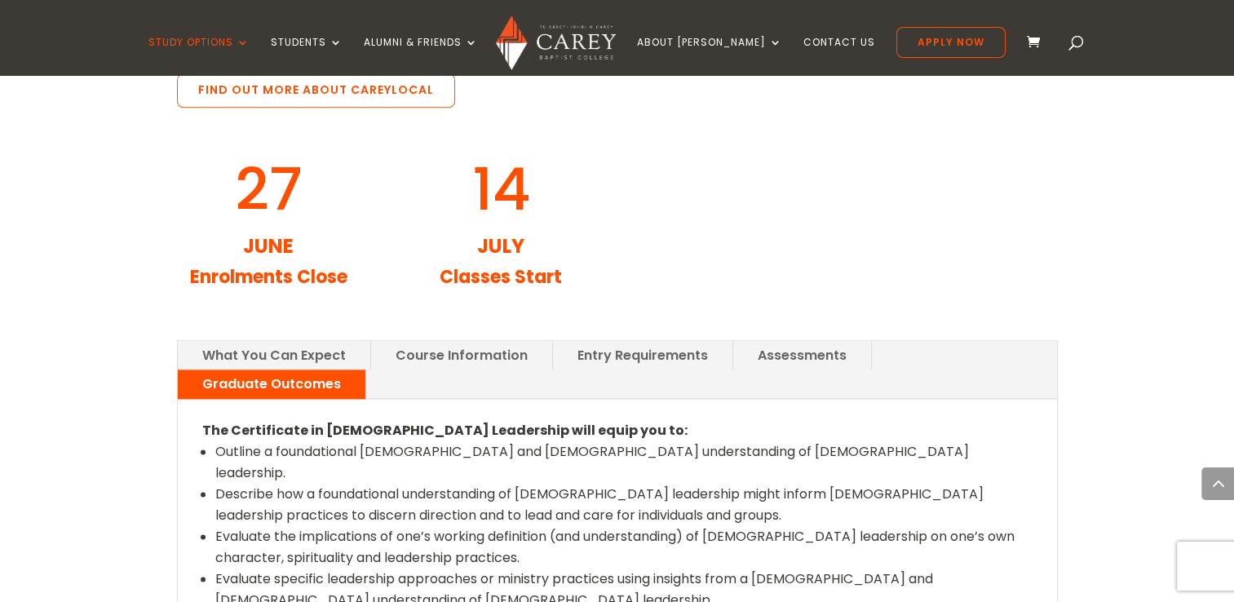
click at [254, 341] on link "What You Can Expect" at bounding box center [274, 355] width 192 height 29
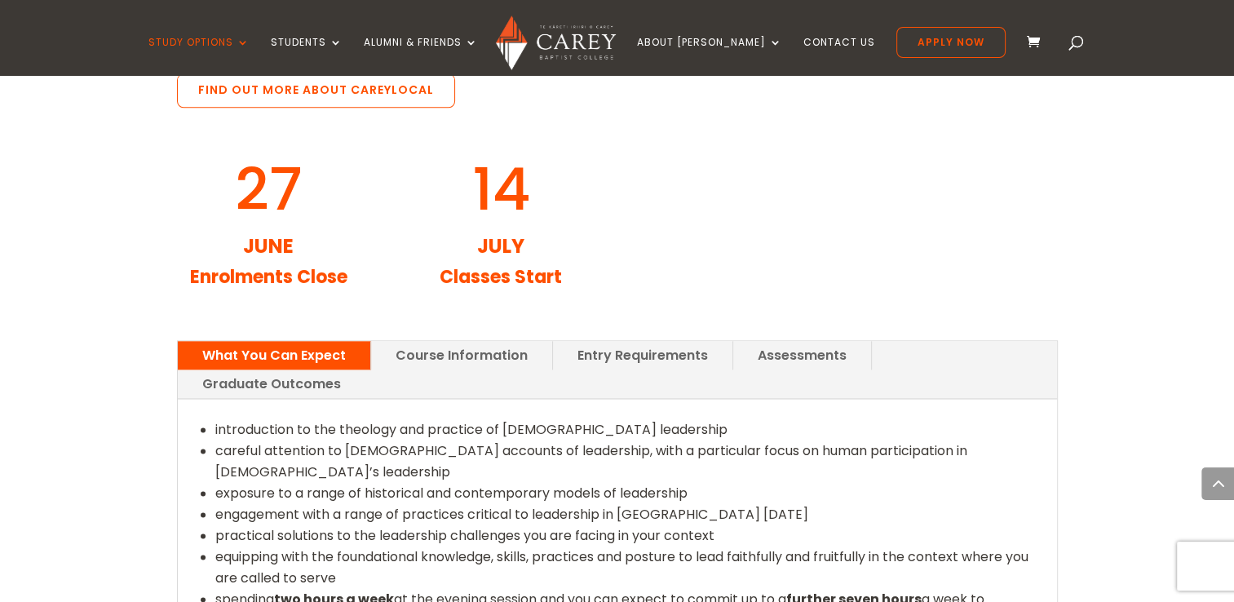
click at [585, 341] on link "Entry Requirements" at bounding box center [642, 355] width 179 height 29
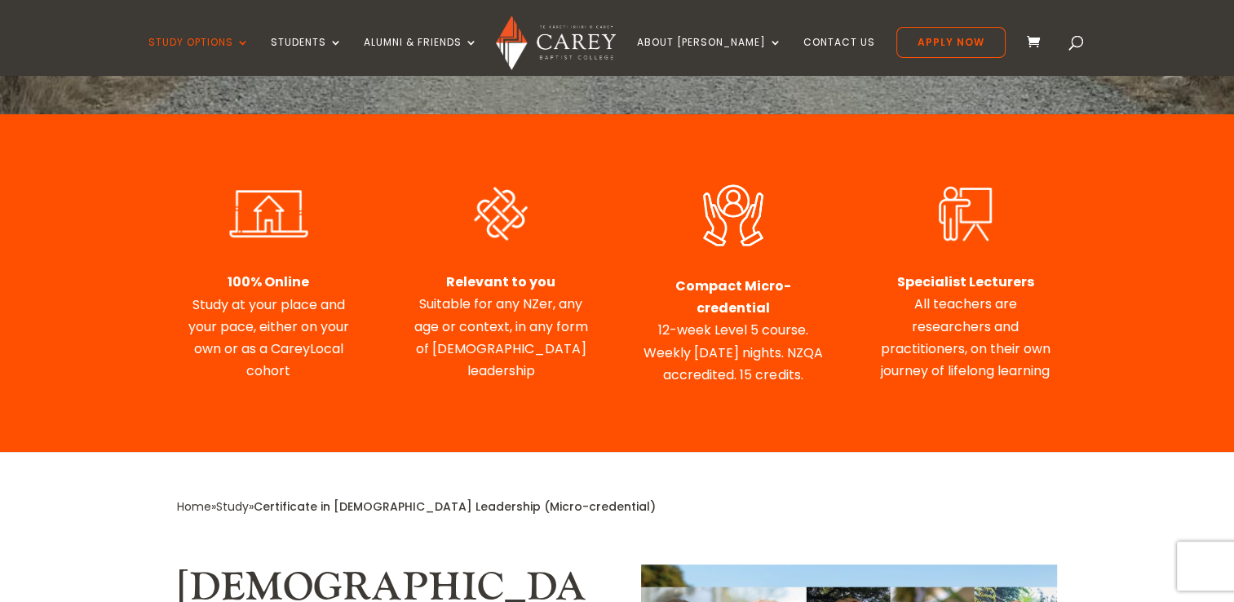
scroll to position [550, 0]
